Goal: Task Accomplishment & Management: Complete application form

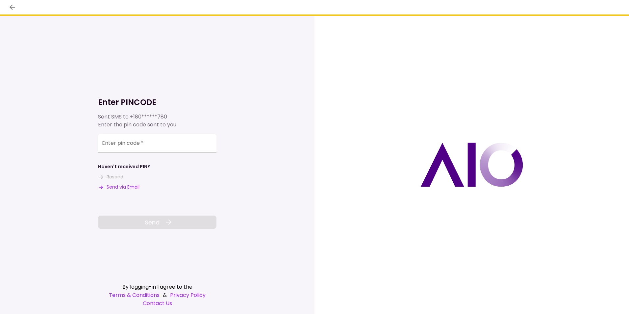
click at [141, 147] on input "Enter pin code   *" at bounding box center [157, 143] width 118 height 18
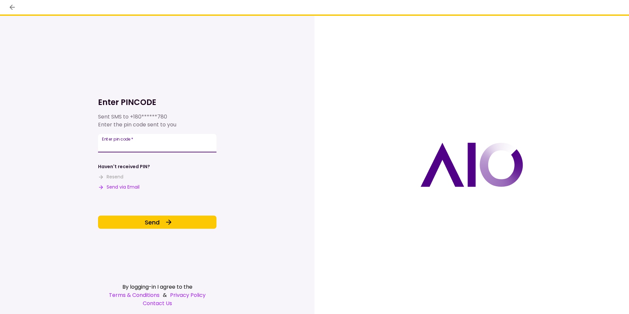
type input "******"
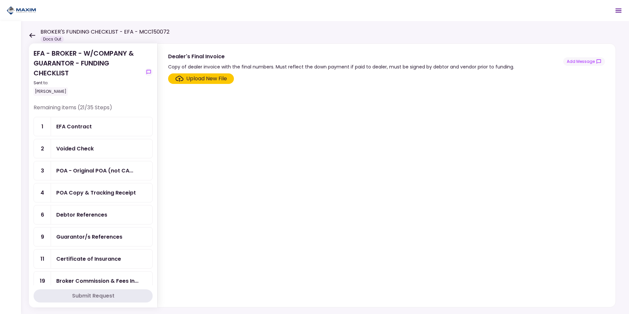
click at [91, 193] on div "POA Copy & Tracking Receipt" at bounding box center [96, 192] width 80 height 8
click at [87, 195] on div "POA Copy & Tracking Receipt" at bounding box center [96, 192] width 80 height 8
click at [210, 78] on div "Upload New File" at bounding box center [206, 79] width 41 height 8
click at [0, 0] on input "Upload New File" at bounding box center [0, 0] width 0 height 0
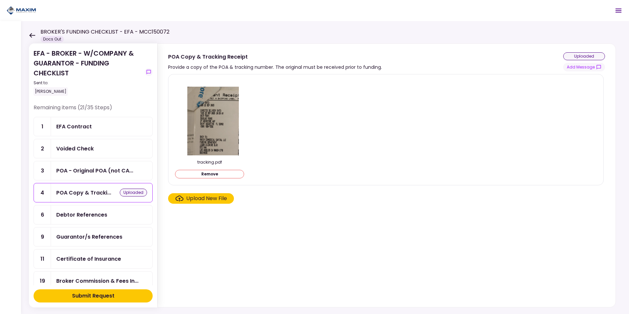
click at [101, 216] on div "Debtor References" at bounding box center [81, 214] width 51 height 8
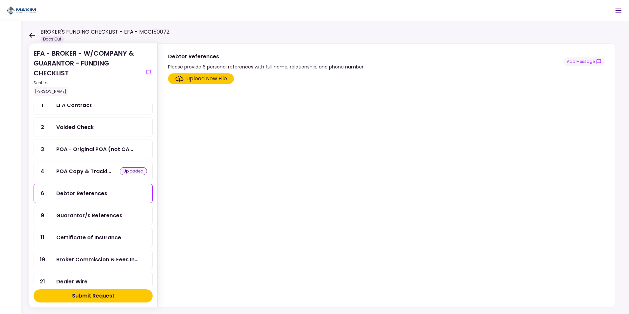
scroll to position [33, 0]
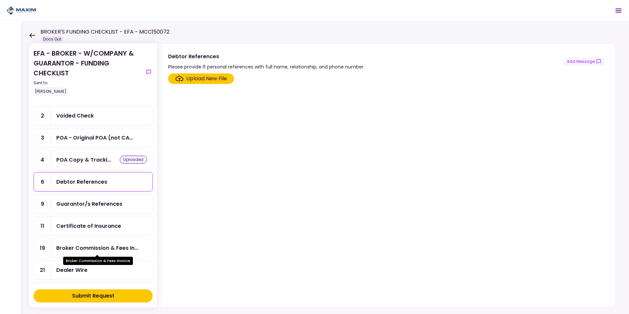
click at [103, 248] on div "Broker Commission & Fees In..." at bounding box center [97, 248] width 82 height 8
click at [93, 247] on div "Broker Commission & Fees In..." at bounding box center [97, 248] width 82 height 8
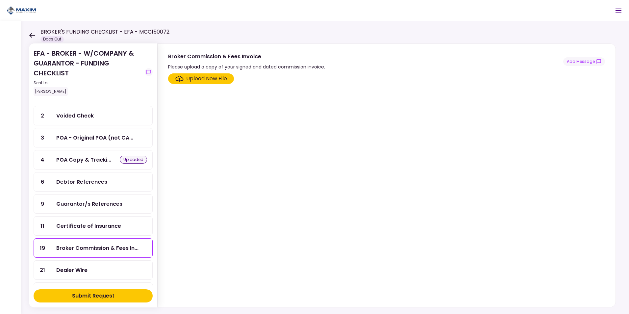
click at [194, 76] on div "Upload New File" at bounding box center [206, 79] width 41 height 8
click at [0, 0] on input "Upload New File" at bounding box center [0, 0] width 0 height 0
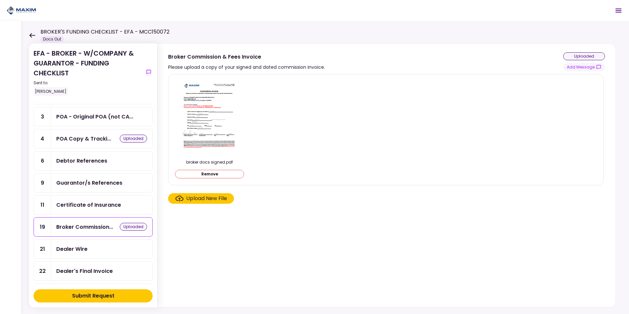
scroll to position [66, 0]
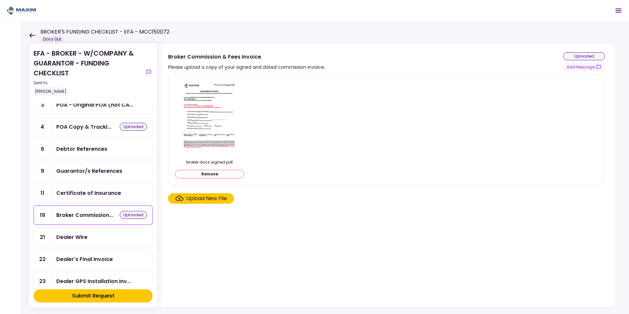
click at [88, 237] on div "Dealer Wire" at bounding box center [101, 237] width 91 height 8
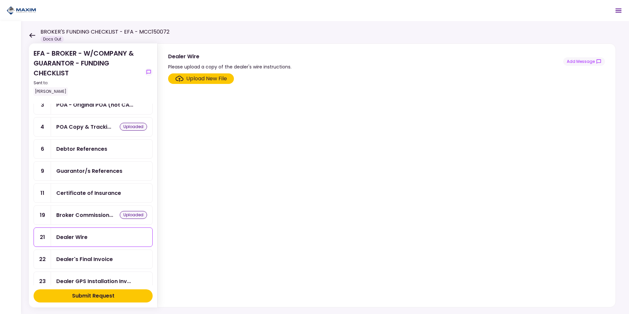
click at [203, 77] on div "Upload New File" at bounding box center [206, 79] width 41 height 8
click at [0, 0] on input "Upload New File" at bounding box center [0, 0] width 0 height 0
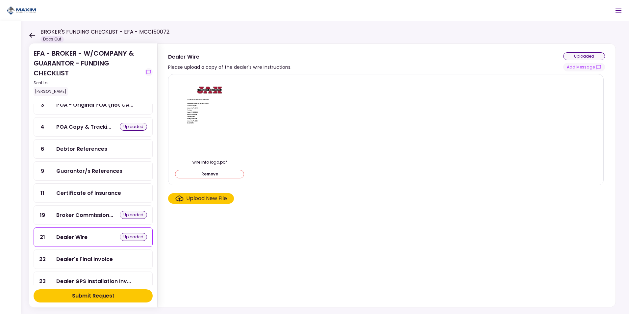
click at [107, 255] on div "Dealer's Final Invoice" at bounding box center [84, 259] width 57 height 8
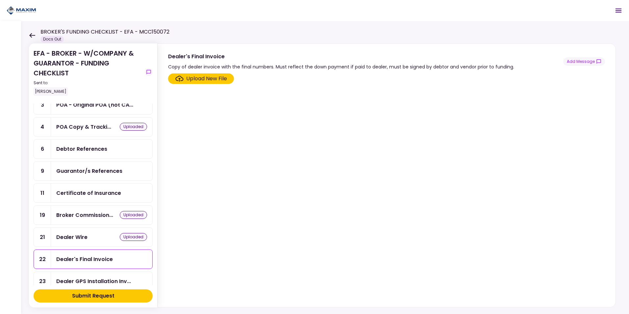
click at [205, 81] on div "Upload New File" at bounding box center [206, 79] width 41 height 8
click at [0, 0] on input "Upload New File" at bounding box center [0, 0] width 0 height 0
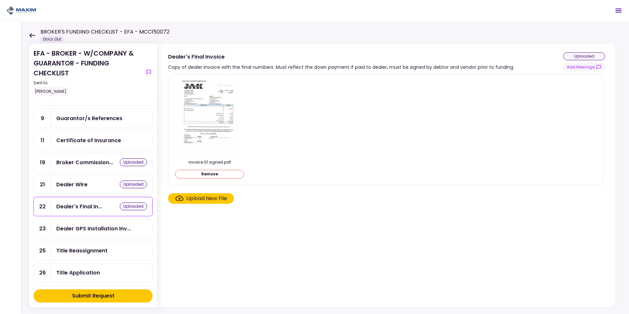
scroll to position [132, 0]
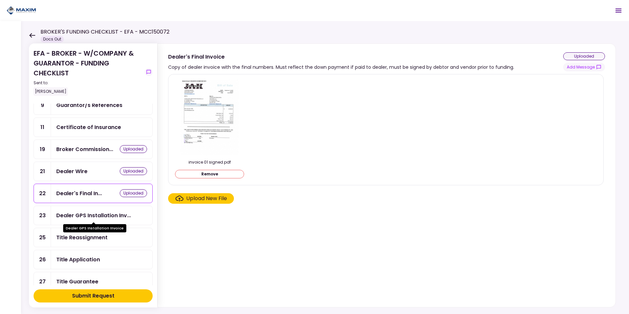
click at [91, 216] on div "Dealer GPS Installation Inv..." at bounding box center [93, 215] width 75 height 8
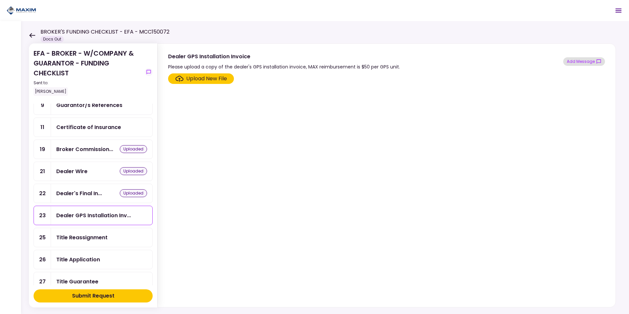
click at [588, 64] on button "Add Message" at bounding box center [584, 61] width 42 height 9
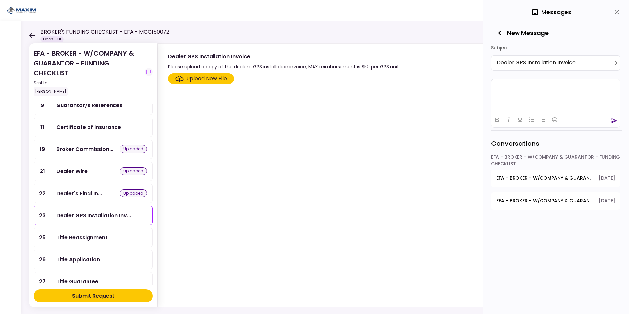
click at [523, 95] on html at bounding box center [555, 87] width 129 height 16
click at [614, 123] on icon "send" at bounding box center [614, 120] width 7 height 7
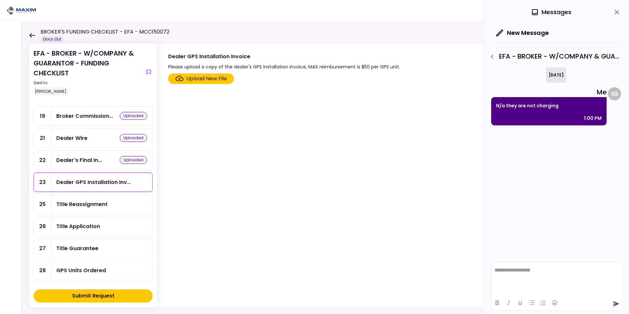
scroll to position [197, 0]
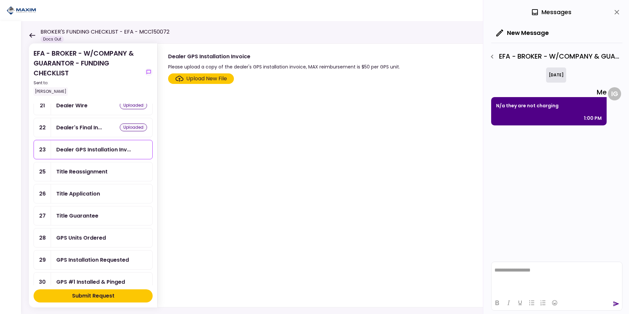
click at [91, 174] on div "Title Reassignment" at bounding box center [81, 171] width 51 height 8
click at [209, 75] on div "Upload New File" at bounding box center [206, 79] width 41 height 8
click at [0, 0] on input "Upload New File" at bounding box center [0, 0] width 0 height 0
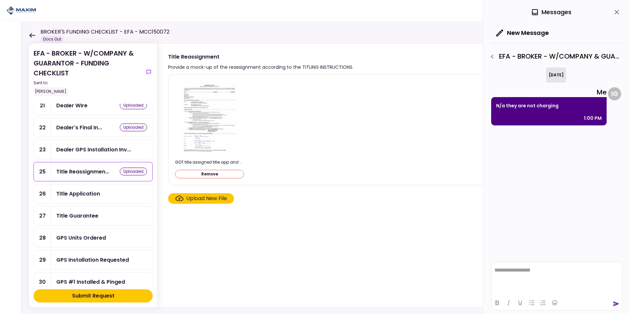
click at [110, 191] on div "Title Application" at bounding box center [101, 193] width 91 height 8
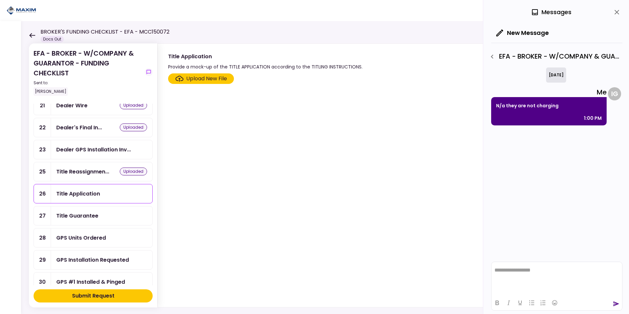
click at [204, 77] on div "Upload New File" at bounding box center [206, 79] width 41 height 8
click at [0, 0] on input "Upload New File" at bounding box center [0, 0] width 0 height 0
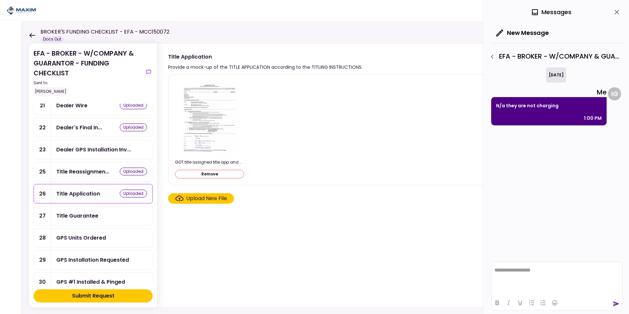
click at [77, 216] on div "Title Guarantee" at bounding box center [77, 215] width 42 height 8
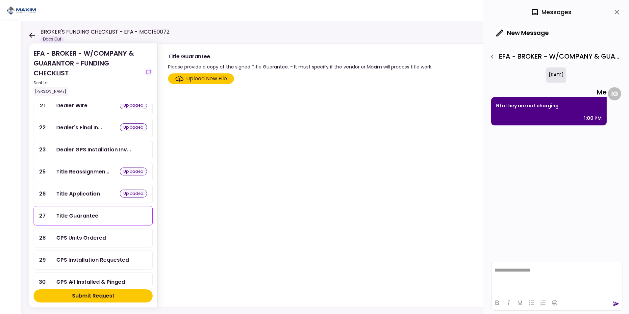
click at [203, 76] on div "Upload New File" at bounding box center [206, 79] width 41 height 8
click at [0, 0] on input "Upload New File" at bounding box center [0, 0] width 0 height 0
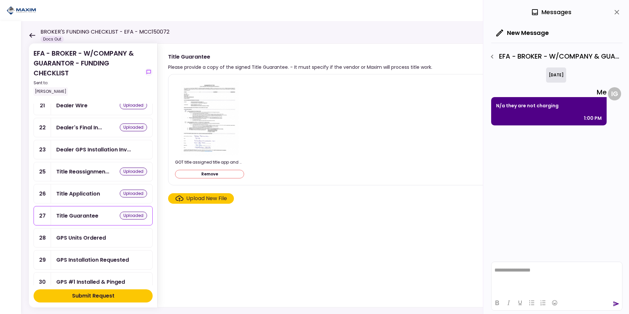
click at [89, 236] on div "GPS Units Ordered" at bounding box center [81, 237] width 50 height 8
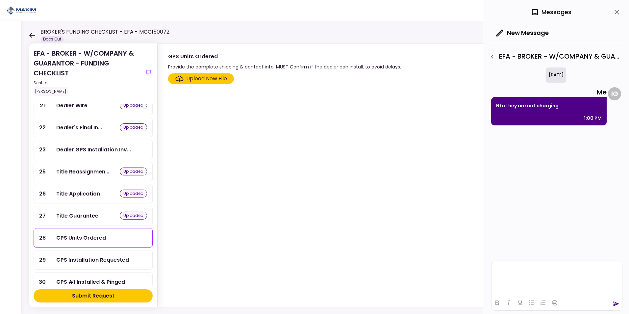
click at [93, 240] on div "GPS Units Ordered" at bounding box center [81, 237] width 50 height 8
click at [530, 276] on html "**********" at bounding box center [556, 270] width 131 height 16
click at [616, 304] on icon "send" at bounding box center [616, 303] width 6 height 5
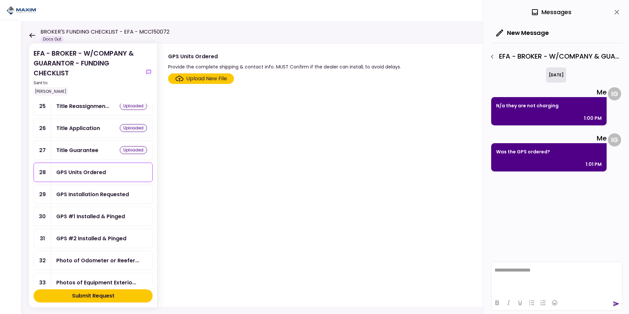
scroll to position [263, 0]
click at [95, 197] on div "GPS Installation Requested" at bounding box center [92, 194] width 73 height 8
click at [91, 221] on div "GPS #1 Installed & Pinged" at bounding box center [101, 215] width 101 height 19
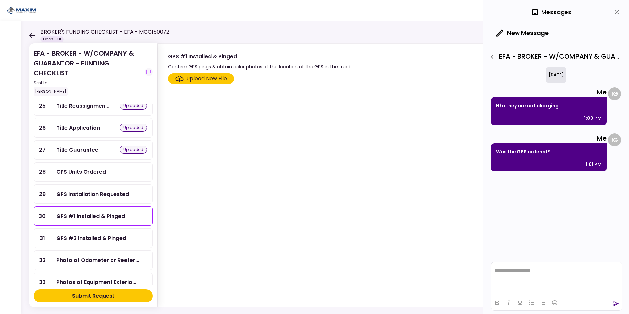
click at [89, 236] on div "GPS #2 Installed & Pinged" at bounding box center [91, 238] width 70 height 8
click at [94, 261] on div "Photo of Odometer or Reefer..." at bounding box center [97, 260] width 83 height 8
click at [210, 81] on div "Upload New File" at bounding box center [206, 79] width 41 height 8
click at [0, 0] on input "Upload New File" at bounding box center [0, 0] width 0 height 0
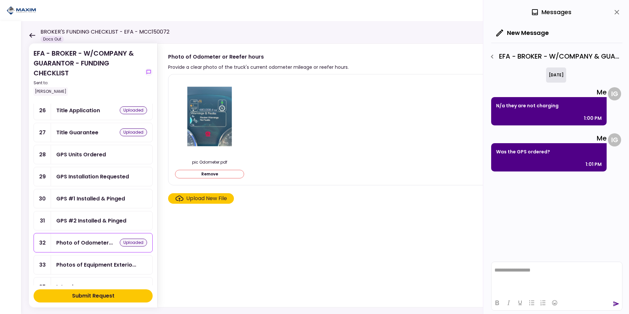
scroll to position [296, 0]
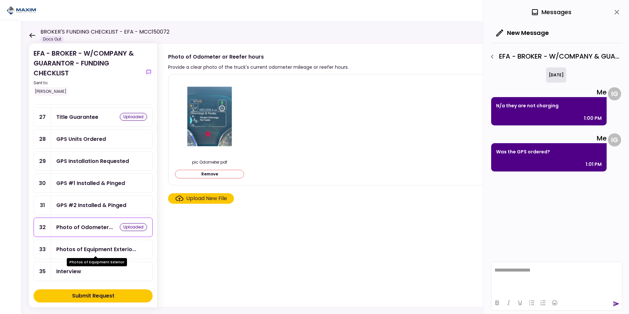
click at [104, 247] on div "Photos of Equipment Exterio..." at bounding box center [96, 249] width 80 height 8
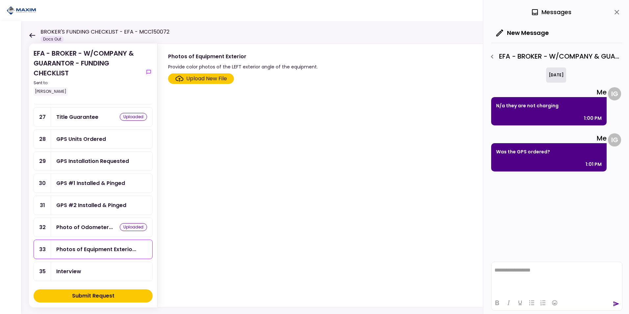
click at [205, 78] on div "Upload New File" at bounding box center [206, 79] width 41 height 8
click at [0, 0] on input "Upload New File" at bounding box center [0, 0] width 0 height 0
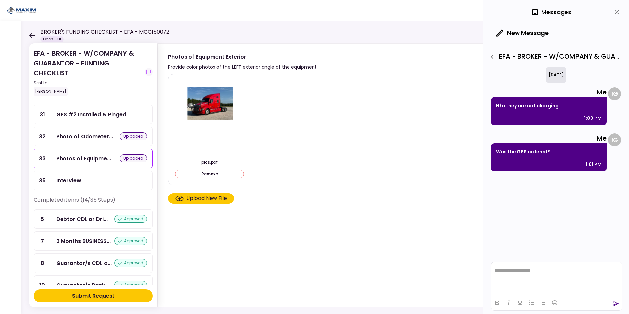
scroll to position [395, 0]
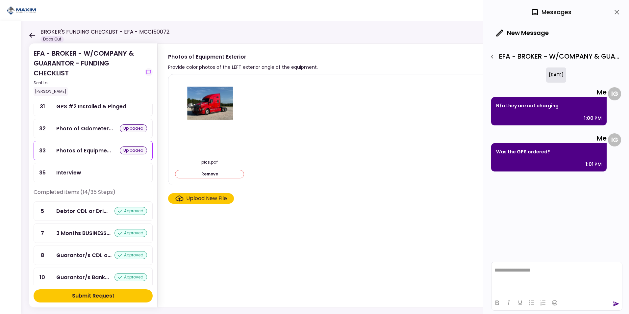
click at [100, 293] on div "Submit Request" at bounding box center [93, 296] width 42 height 8
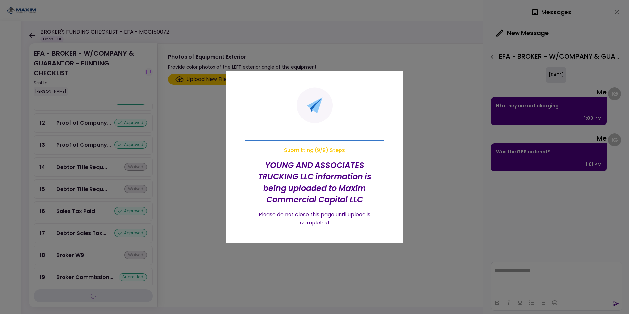
scroll to position [240, 0]
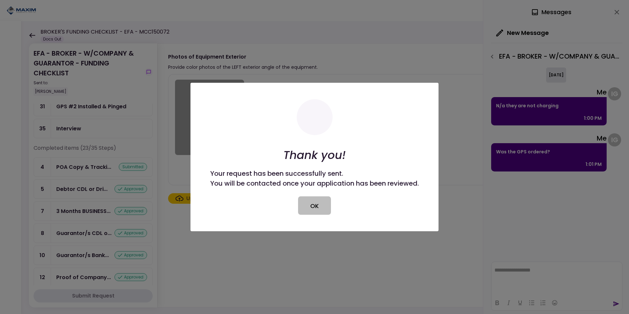
click at [320, 206] on button "OK" at bounding box center [314, 205] width 33 height 18
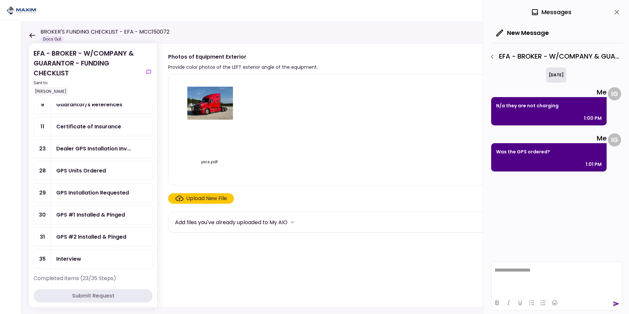
scroll to position [132, 0]
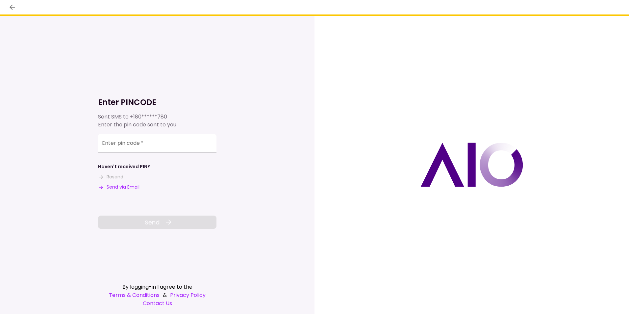
click at [162, 146] on input "Enter pin code   *" at bounding box center [157, 143] width 118 height 18
type input "******"
click at [156, 222] on span "Send" at bounding box center [152, 222] width 15 height 9
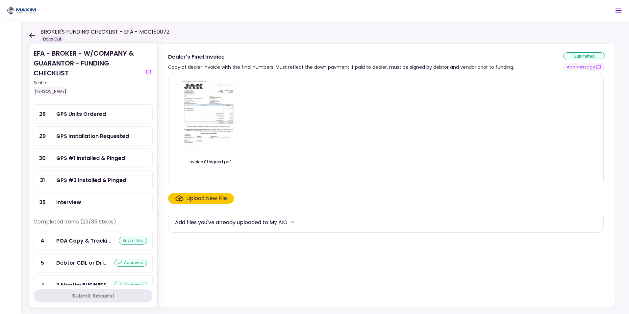
scroll to position [129, 0]
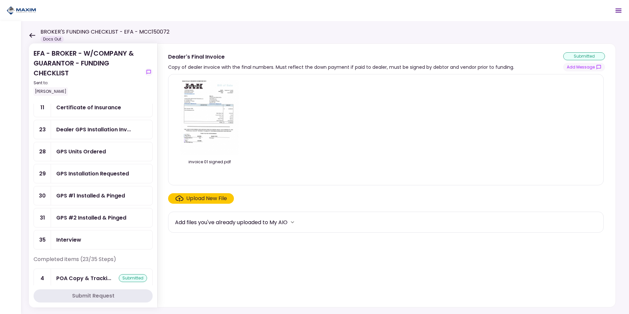
click at [101, 175] on div "GPS Installation Requested" at bounding box center [92, 173] width 73 height 8
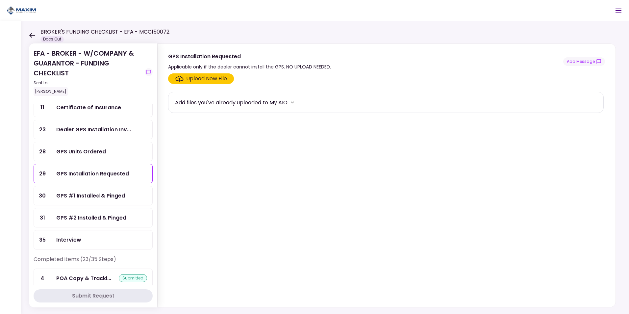
click at [104, 159] on div "GPS Units Ordered" at bounding box center [101, 151] width 101 height 19
click at [103, 151] on div "GPS Units Ordered" at bounding box center [81, 151] width 50 height 8
click at [195, 80] on div "Upload New File" at bounding box center [206, 79] width 41 height 8
click at [0, 0] on input "Upload New File" at bounding box center [0, 0] width 0 height 0
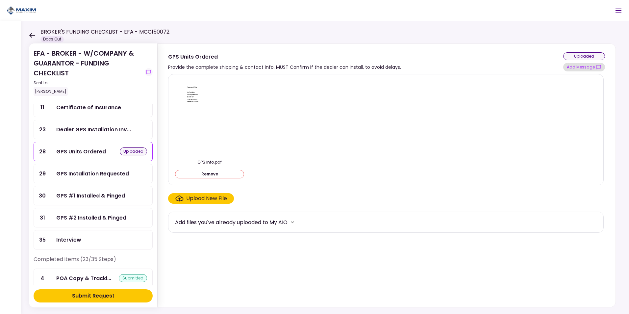
click at [577, 67] on button "Add Message" at bounding box center [584, 67] width 42 height 9
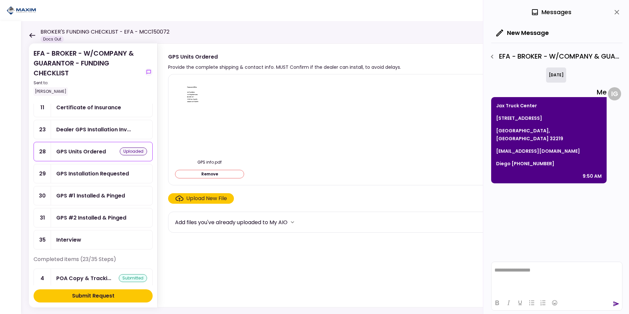
click at [125, 297] on button "Submit Request" at bounding box center [93, 295] width 119 height 13
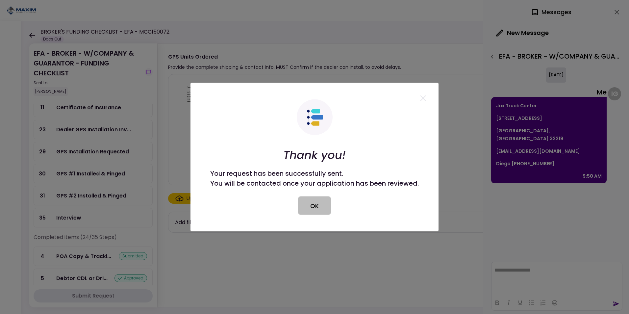
click at [308, 205] on button "OK" at bounding box center [314, 205] width 33 height 18
